Goal: Book appointment/travel/reservation

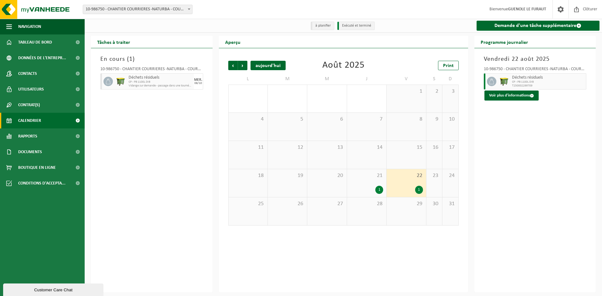
click at [277, 66] on div "aujourd'hui" at bounding box center [267, 65] width 35 height 9
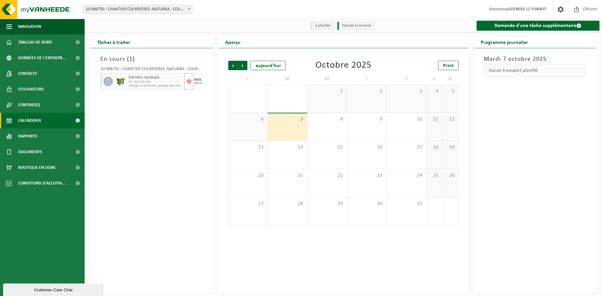
click at [144, 81] on span "CP - PB 1100L DIB" at bounding box center [156, 82] width 54 height 4
click at [33, 120] on span "Calendrier" at bounding box center [29, 121] width 23 height 16
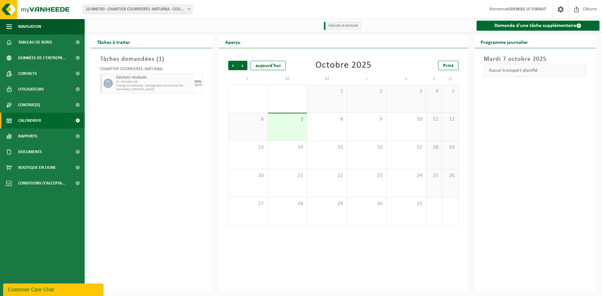
click at [167, 86] on span "Vidange sur demande - passage dans une tournée fixe" at bounding box center [154, 86] width 76 height 4
click at [410, 123] on span "10" at bounding box center [406, 119] width 33 height 7
